Goal: Task Accomplishment & Management: Complete application form

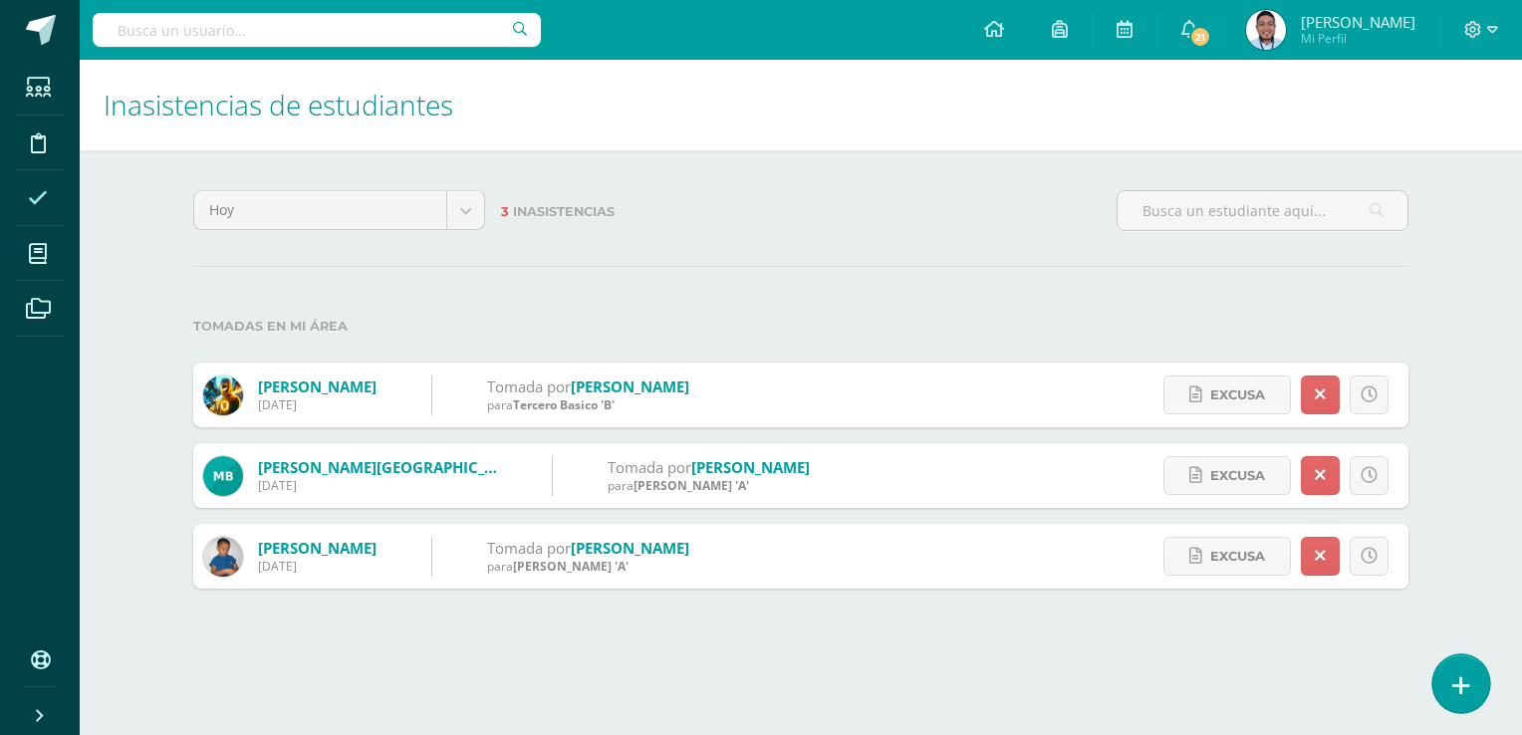
click at [1463, 685] on icon at bounding box center [1461, 685] width 18 height 23
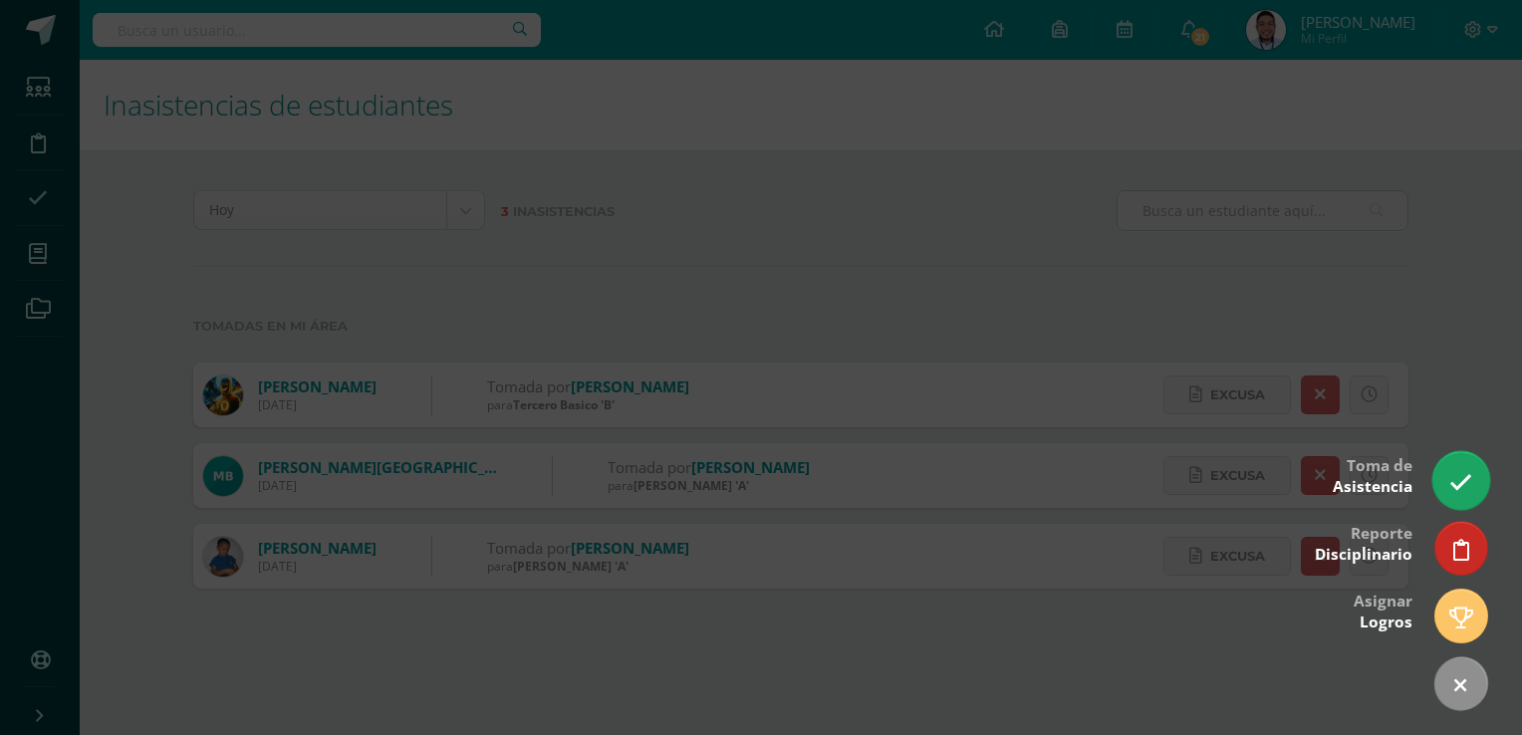
click at [1470, 487] on icon at bounding box center [1460, 482] width 23 height 23
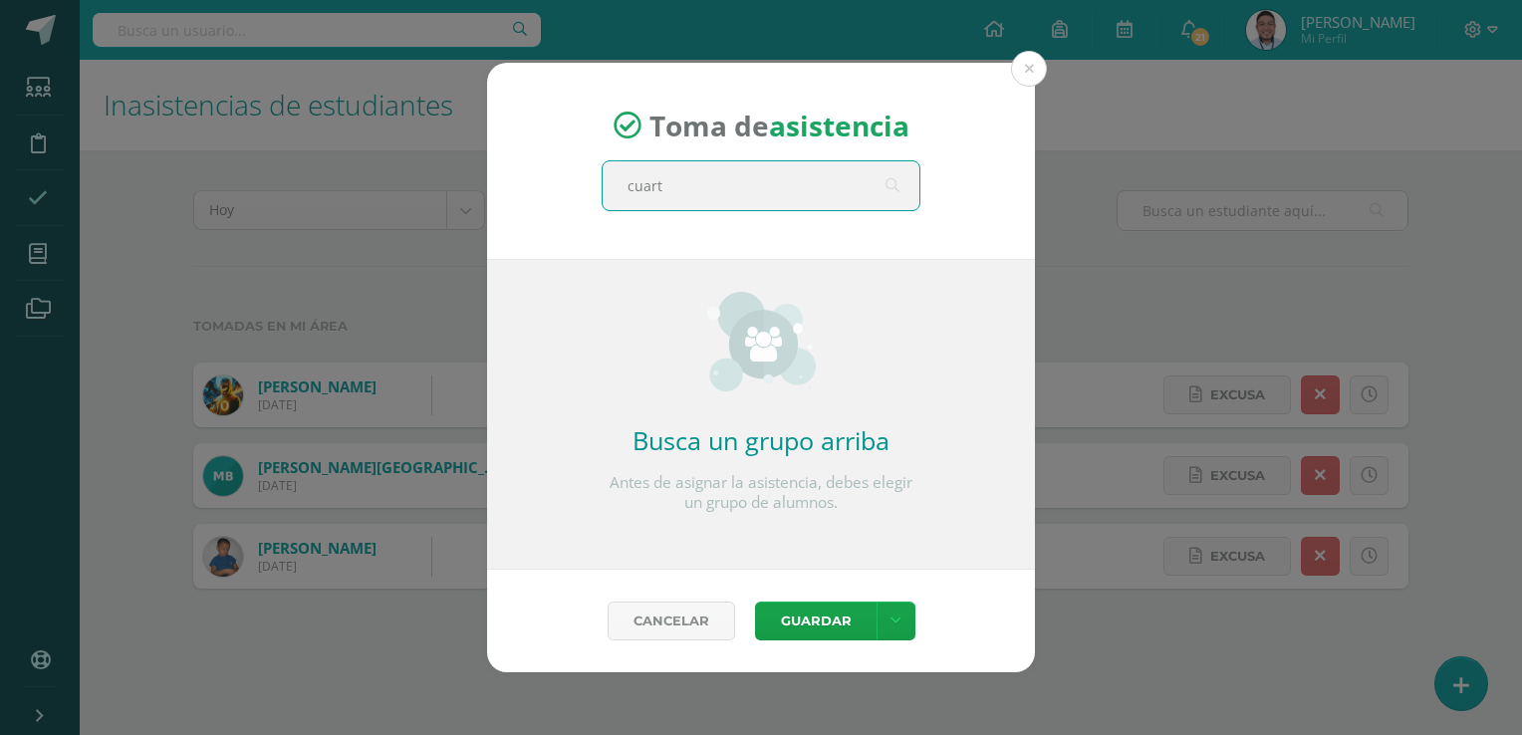
type input "cuarto"
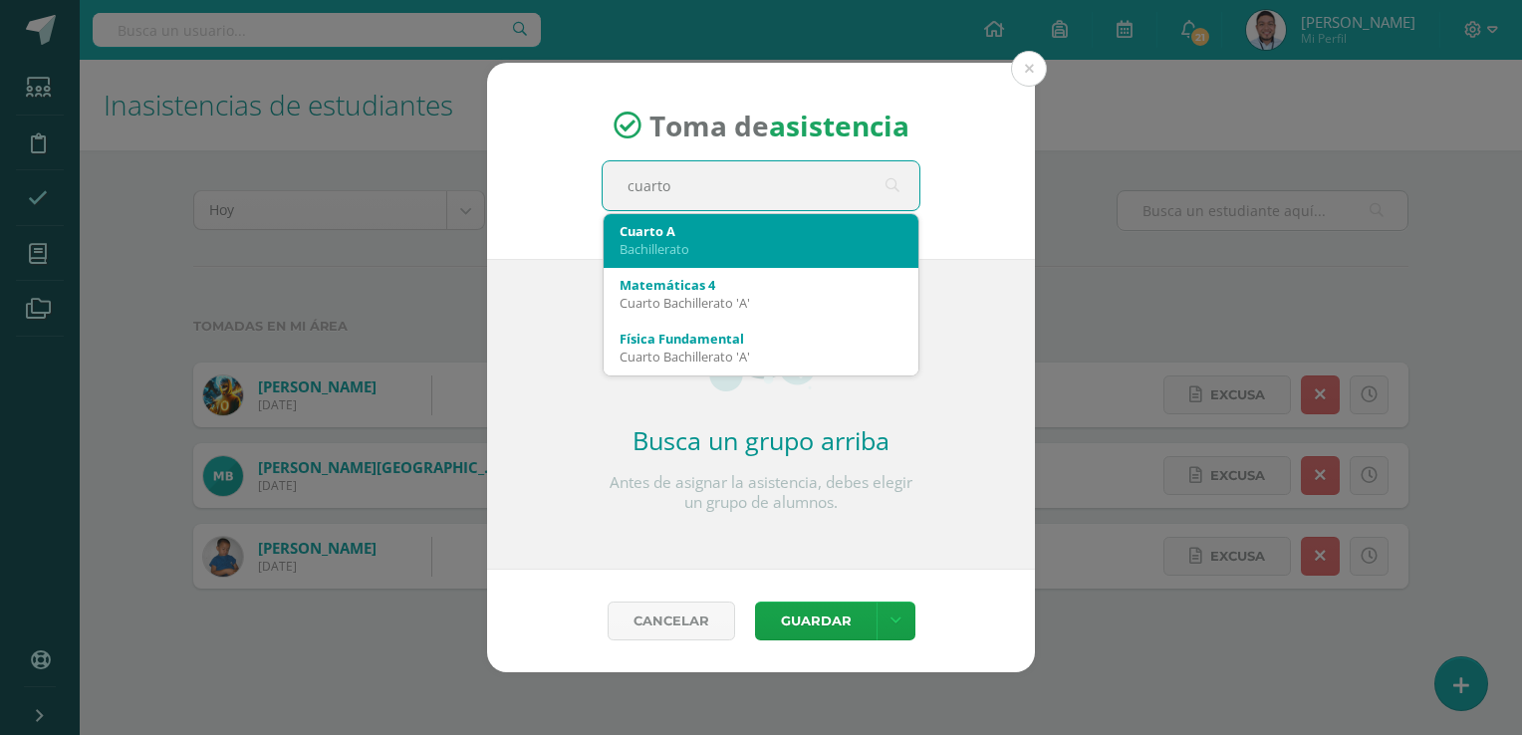
click at [737, 245] on div "Bachillerato" at bounding box center [760, 249] width 283 height 18
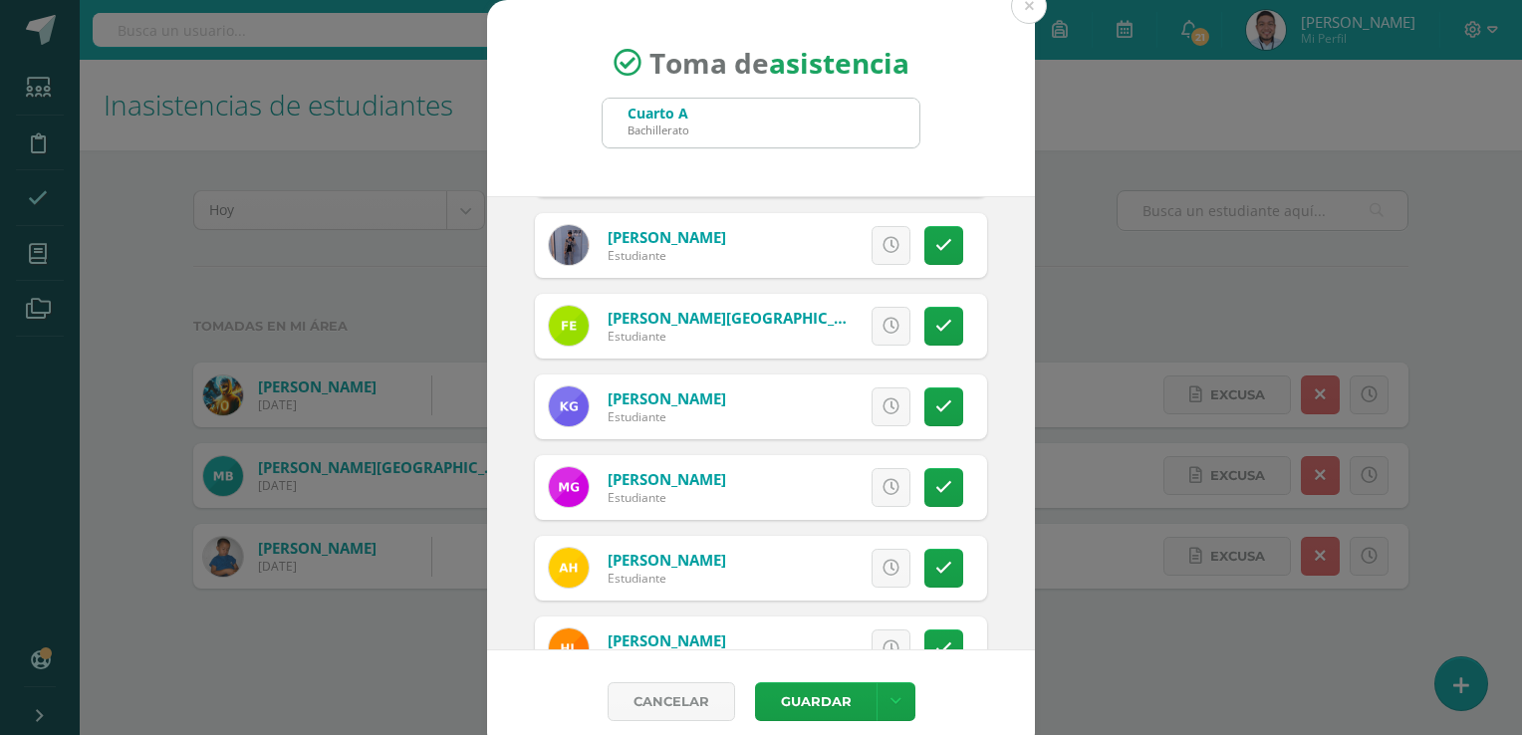
scroll to position [562, 0]
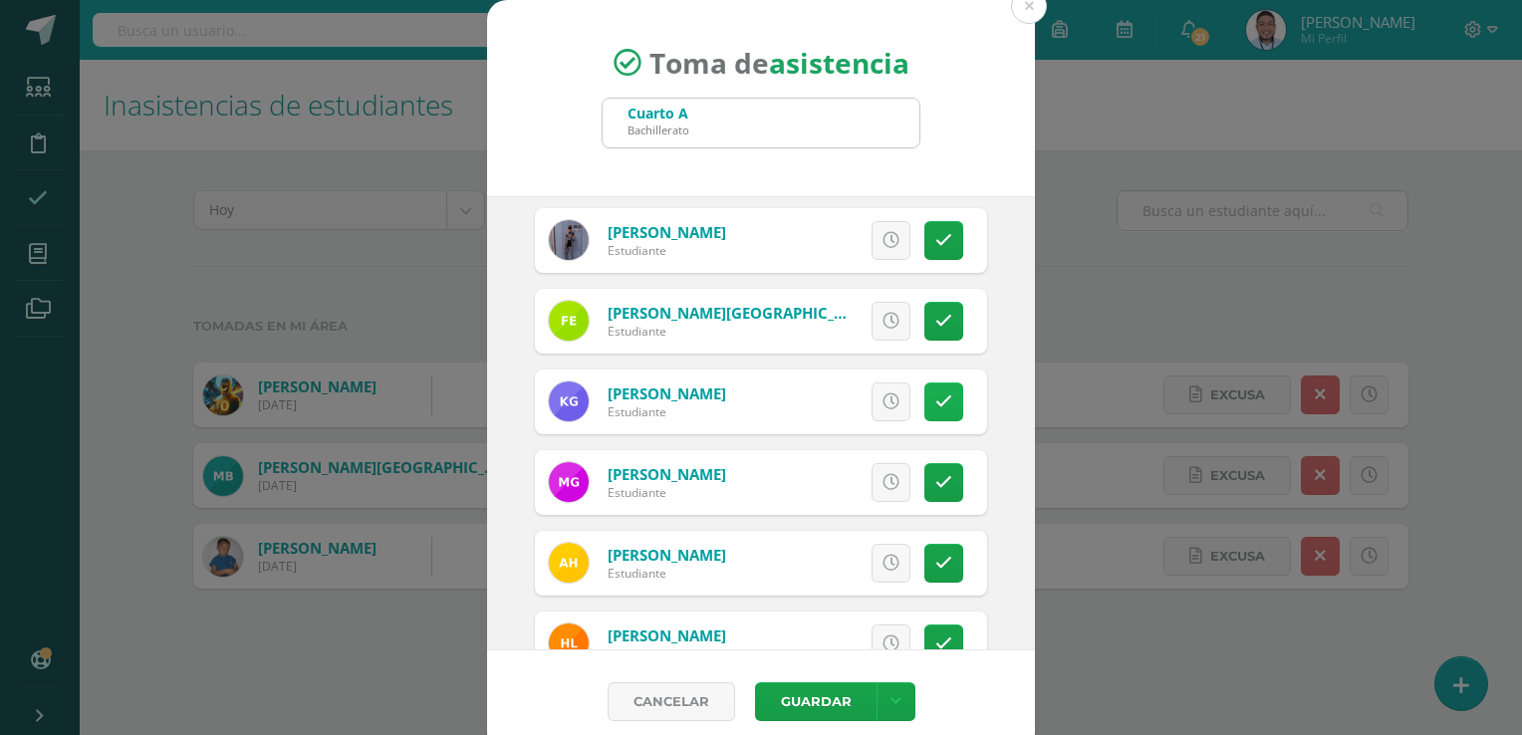
click at [935, 393] on icon at bounding box center [943, 401] width 17 height 17
click at [819, 692] on button "Guardar" at bounding box center [815, 701] width 121 height 39
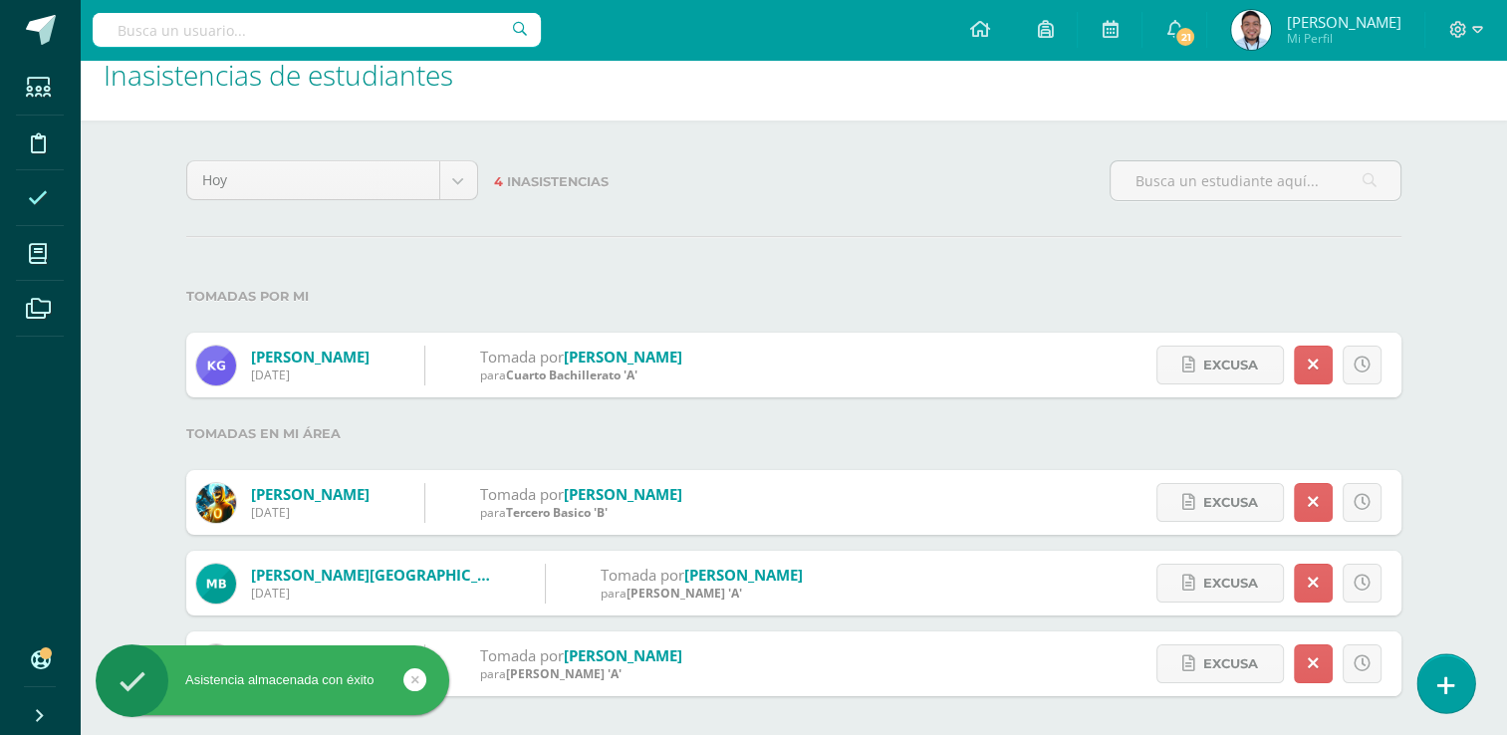
click at [1442, 663] on link at bounding box center [1445, 683] width 57 height 58
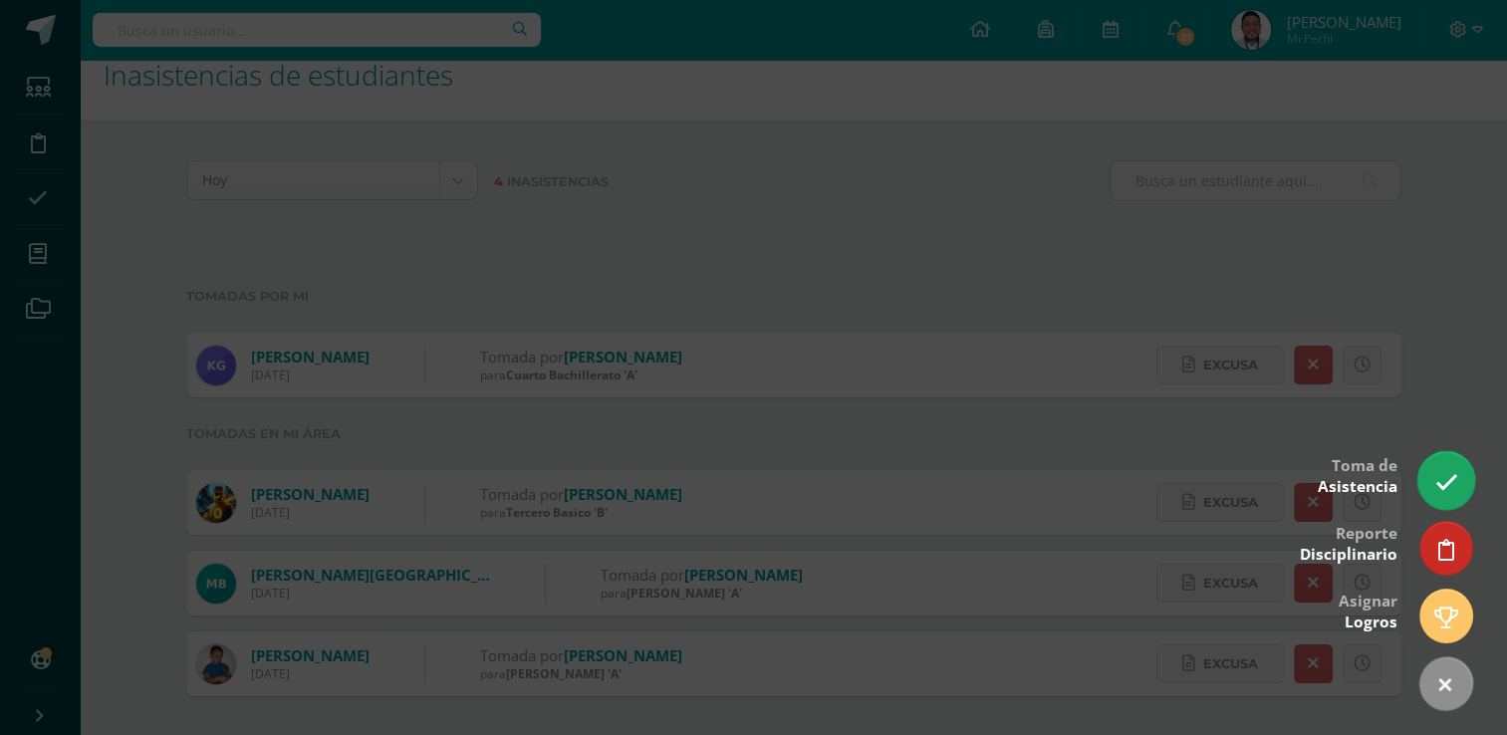
click at [1442, 476] on icon at bounding box center [1445, 482] width 23 height 23
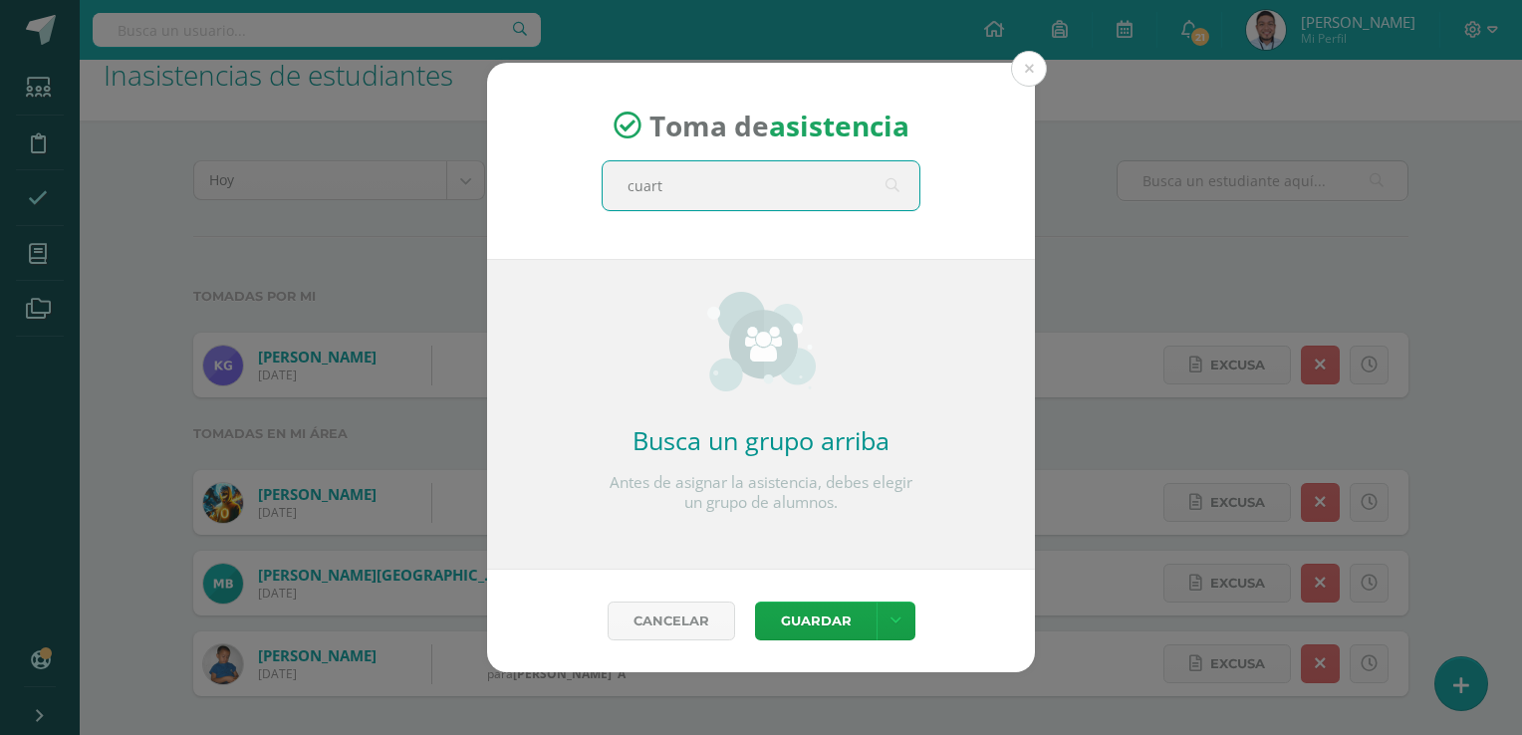
type input "cuarto"
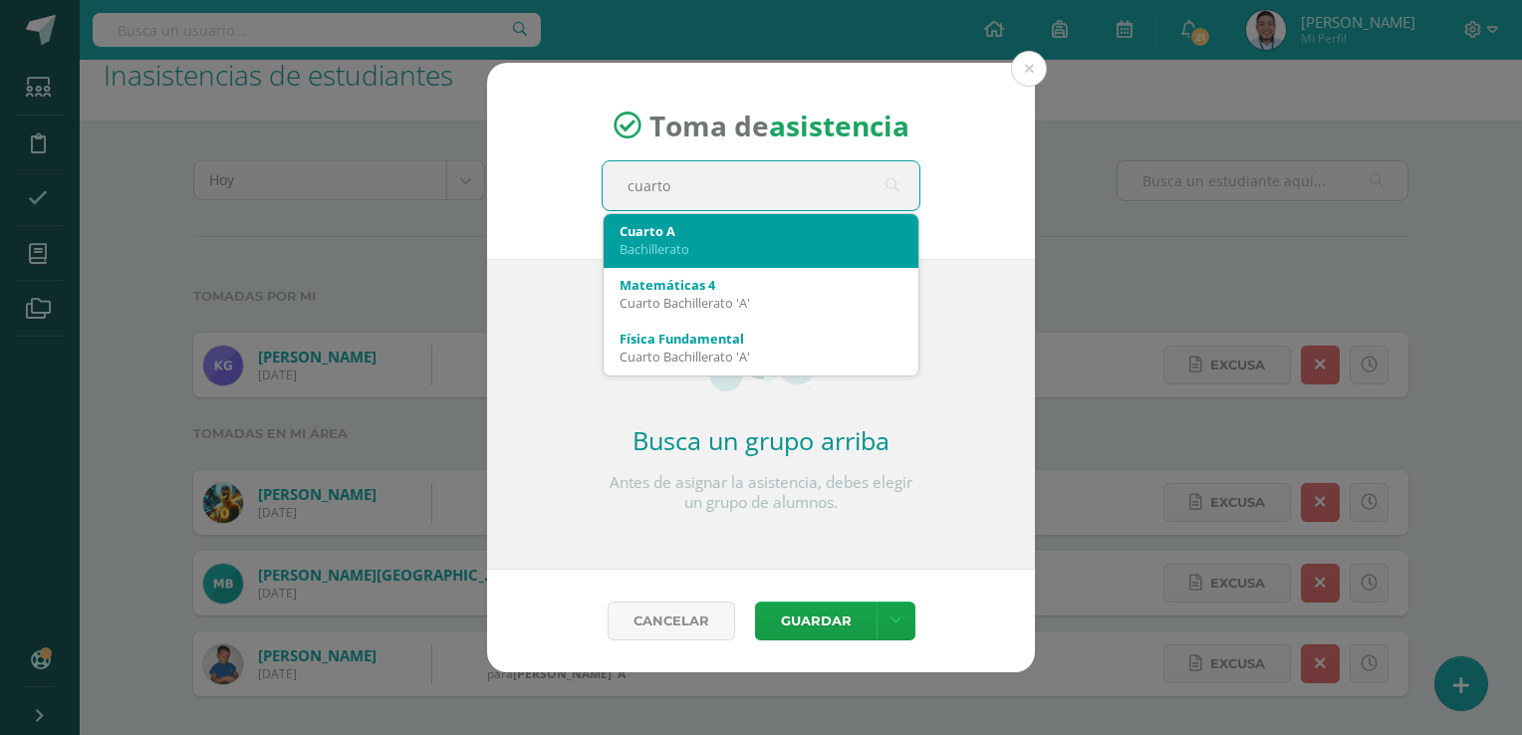
click at [761, 242] on div "Bachillerato" at bounding box center [760, 249] width 283 height 18
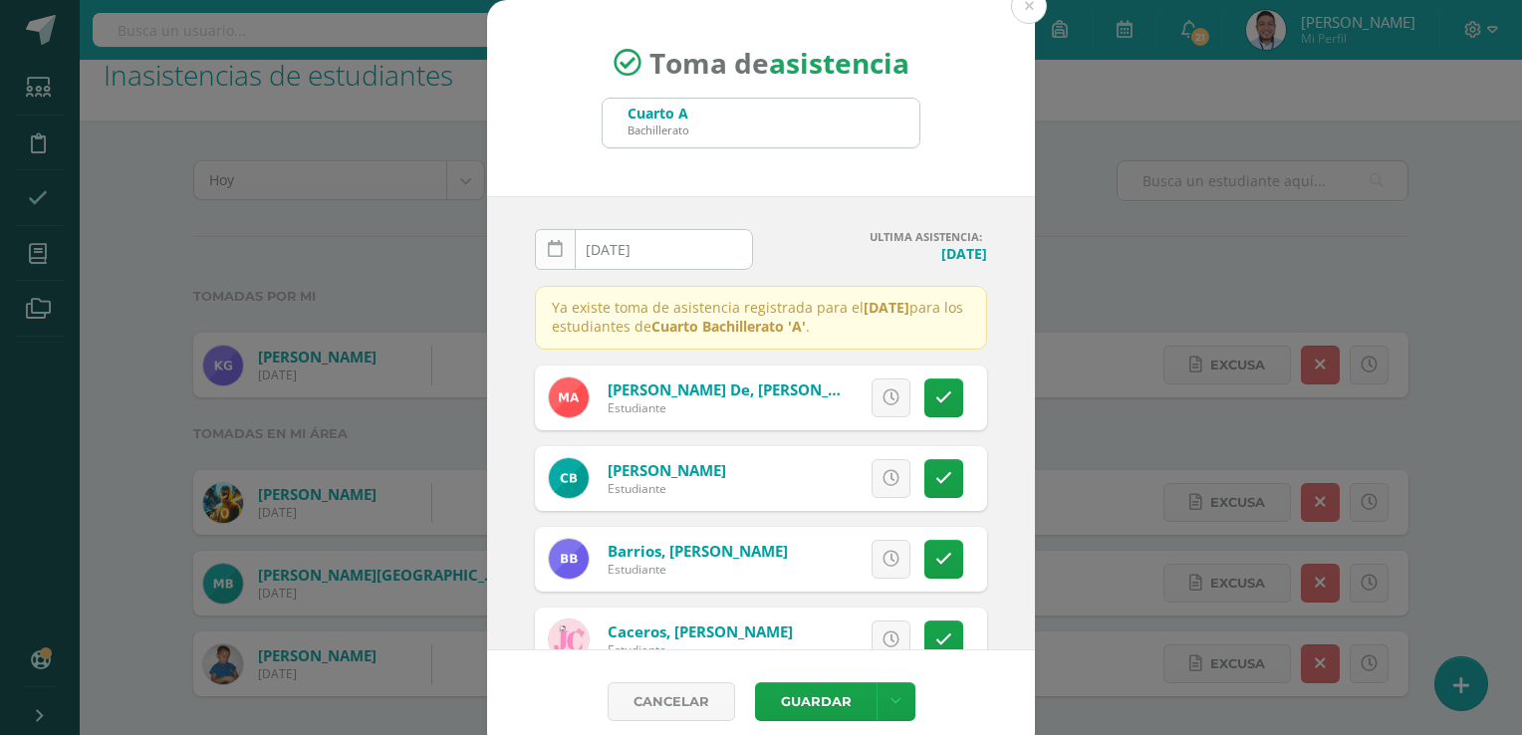
click at [538, 241] on link at bounding box center [555, 249] width 41 height 41
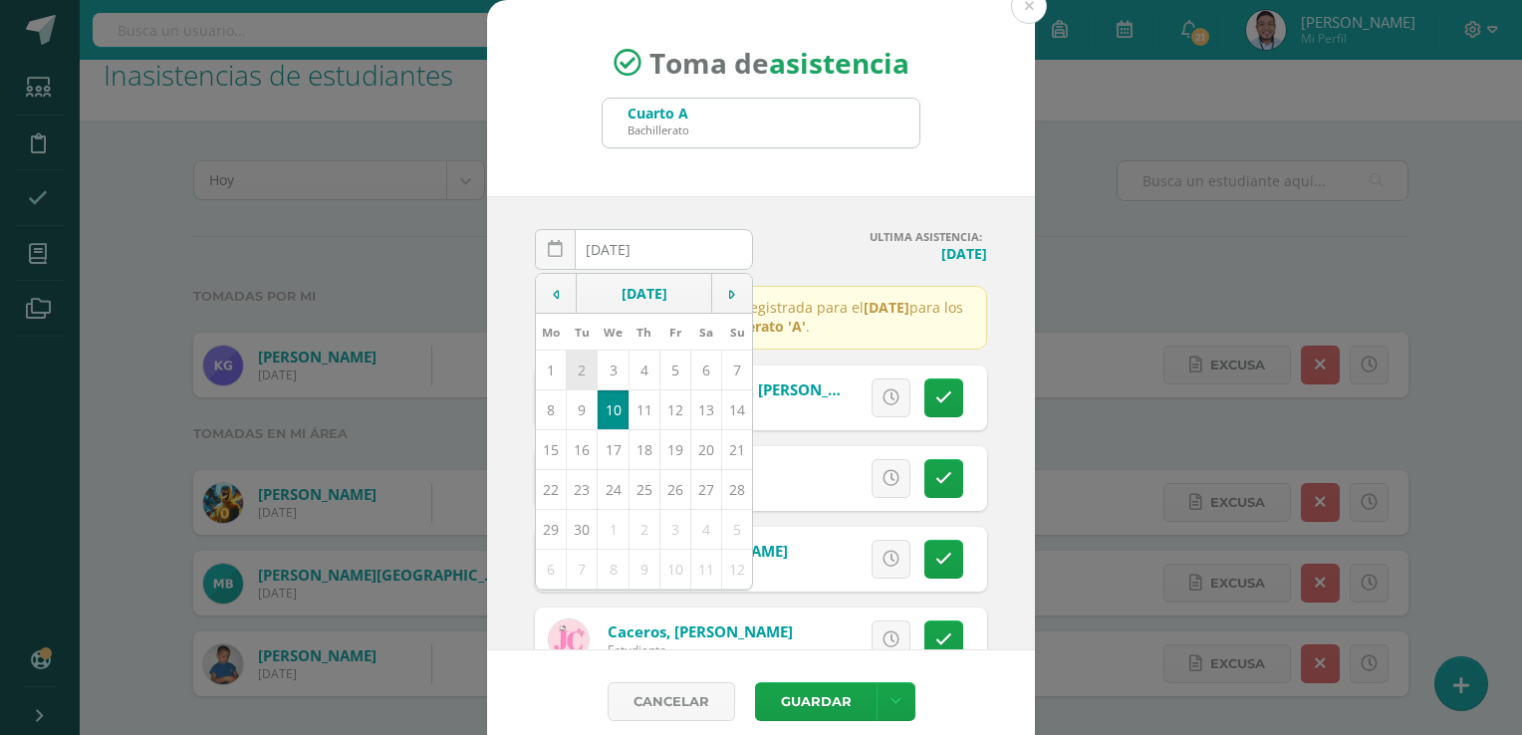
click at [575, 367] on td "2" at bounding box center [582, 370] width 31 height 40
type input "2025-09-02"
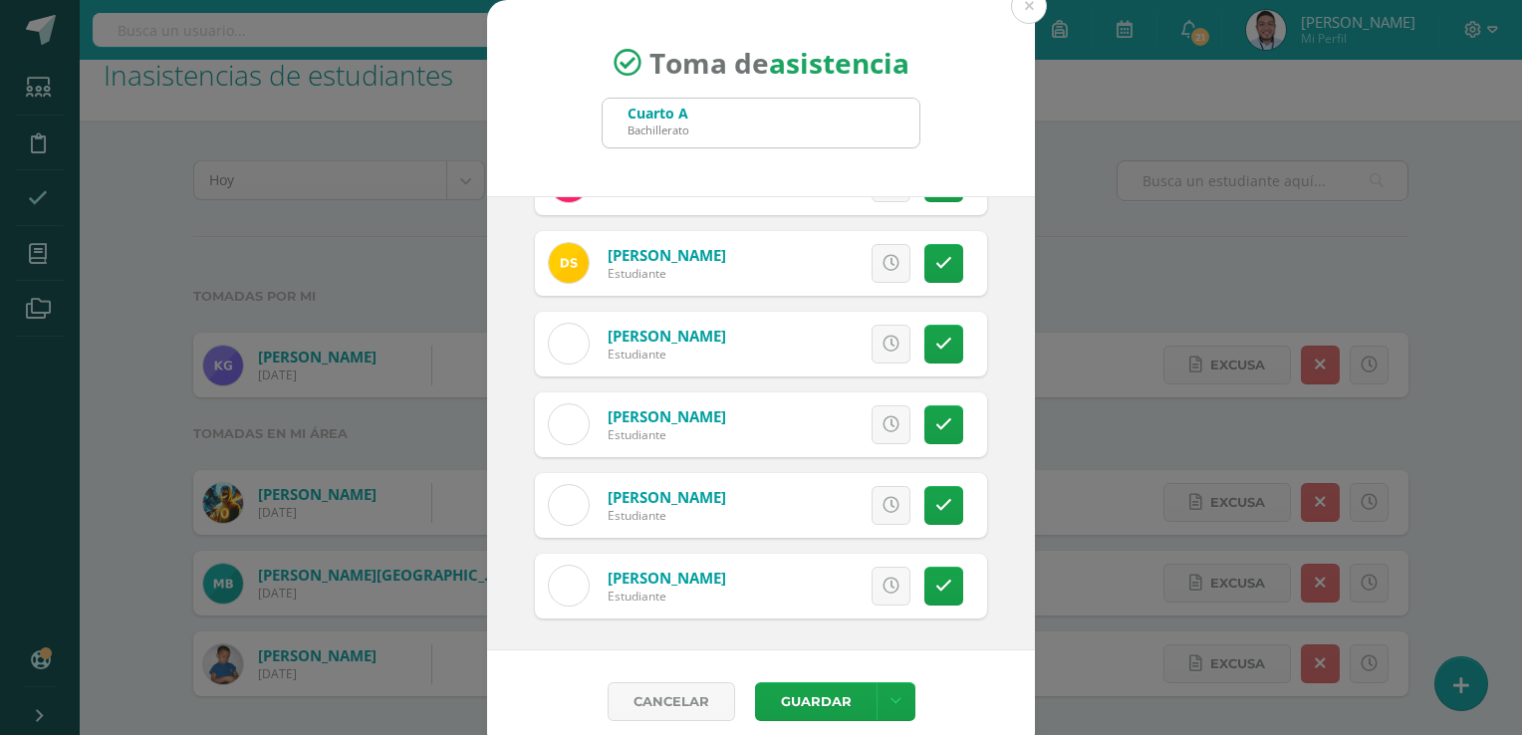
scroll to position [16, 0]
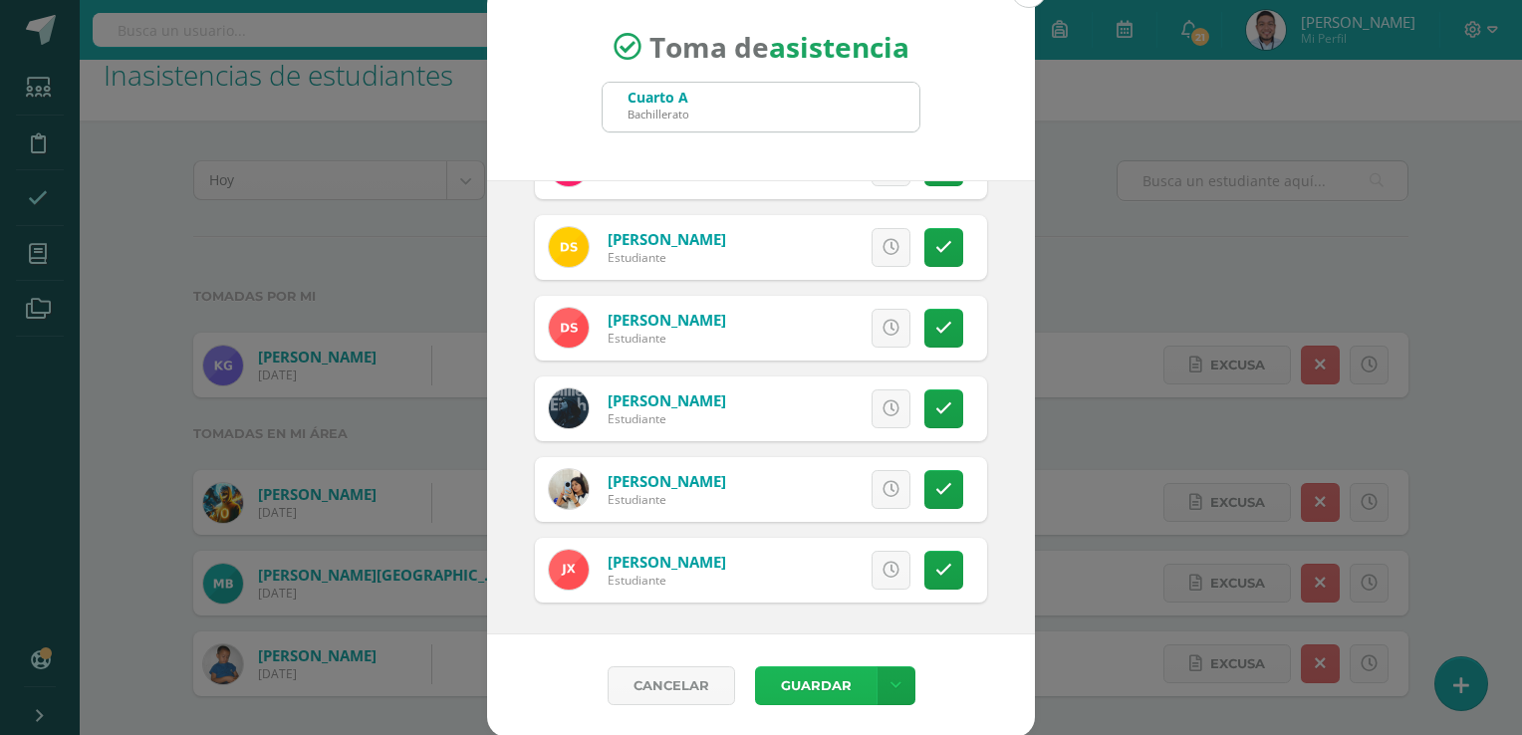
click at [793, 689] on button "Guardar" at bounding box center [815, 685] width 121 height 39
